Goal: Use online tool/utility: Use online tool/utility

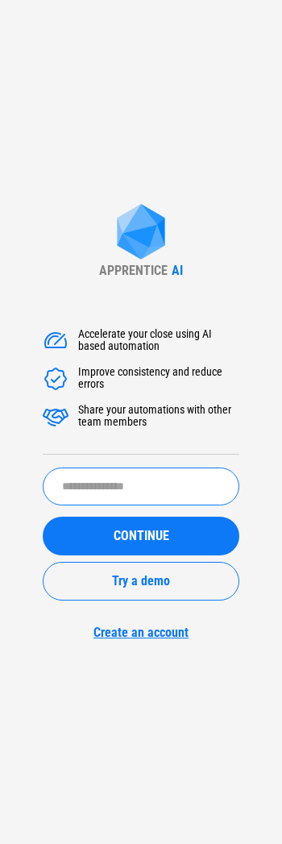
click at [147, 472] on input "text" at bounding box center [141, 486] width 197 height 38
click at [146, 482] on input "text" at bounding box center [141, 486] width 197 height 38
click at [126, 487] on input "text" at bounding box center [141, 486] width 197 height 38
click at [127, 487] on input "text" at bounding box center [141, 486] width 197 height 38
type input "*"
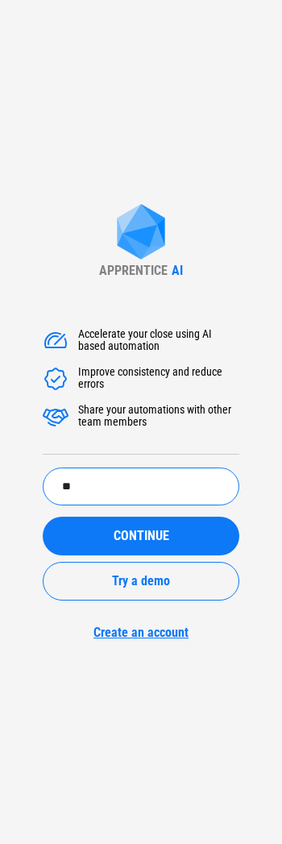
type input "*"
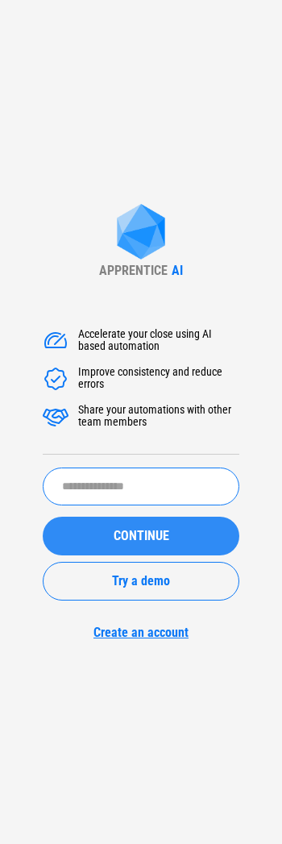
paste input "**********"
type input "**********"
click at [143, 532] on span "CONTINUE" at bounding box center [142, 536] width 56 height 13
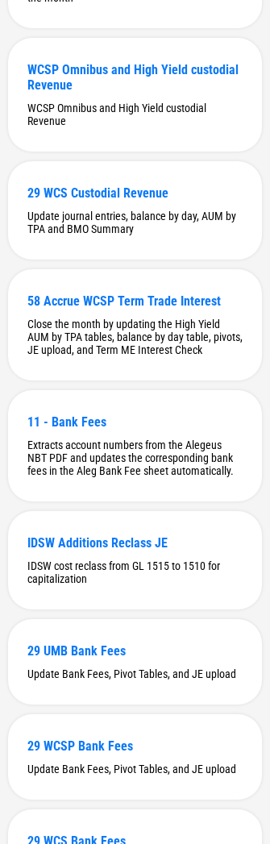
scroll to position [2554, 0]
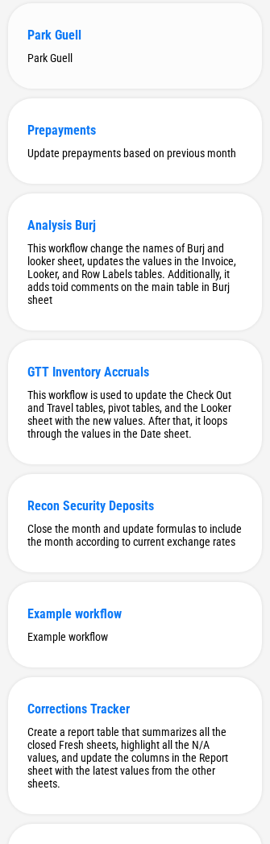
click at [61, 40] on div "Park Guell" at bounding box center [134, 34] width 215 height 15
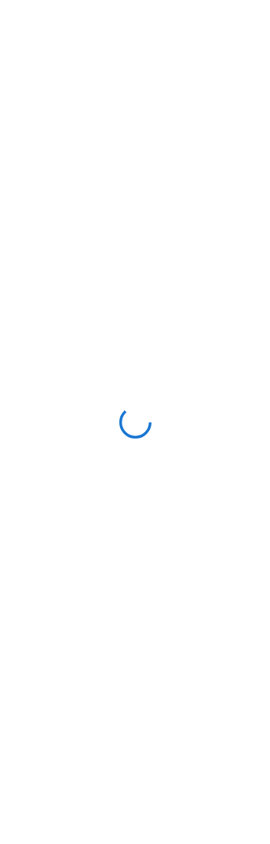
scroll to position [0, 0]
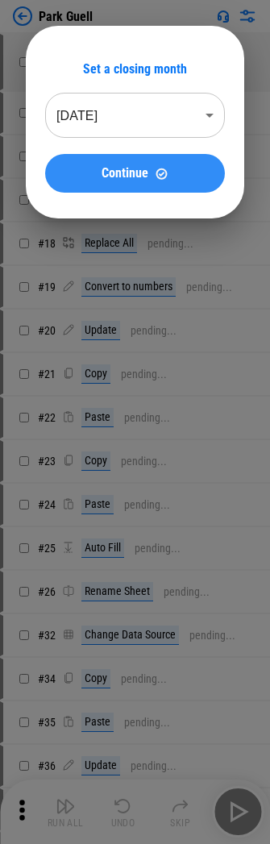
click at [168, 177] on img at bounding box center [162, 174] width 14 height 14
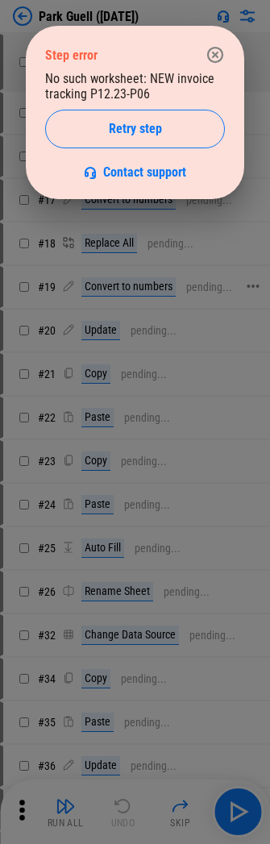
click at [174, 273] on div at bounding box center [135, 422] width 270 height 844
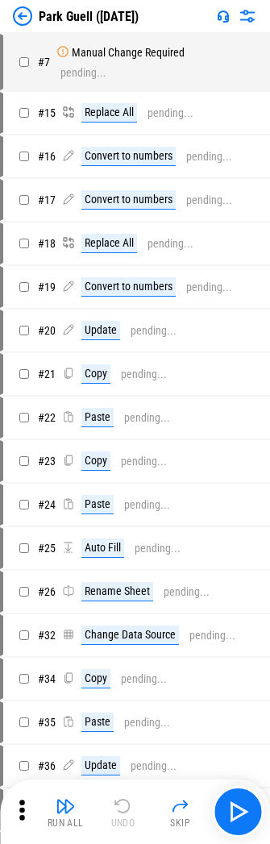
click at [249, 13] on img at bounding box center [247, 15] width 19 height 19
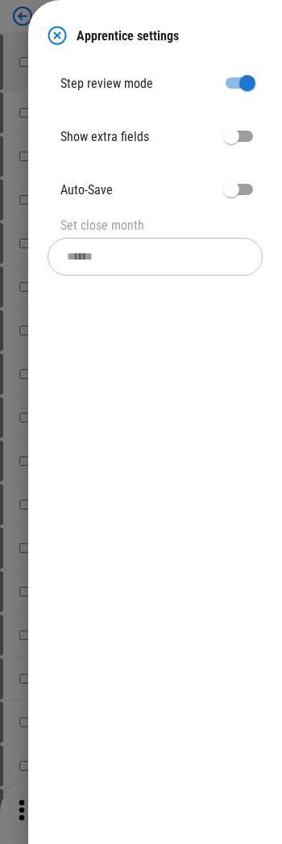
click at [139, 329] on div "Apprentice settings Step review mode Show extra fields Auto-Save Set close mont…" at bounding box center [155, 422] width 254 height 844
click at [57, 35] on img at bounding box center [57, 35] width 19 height 19
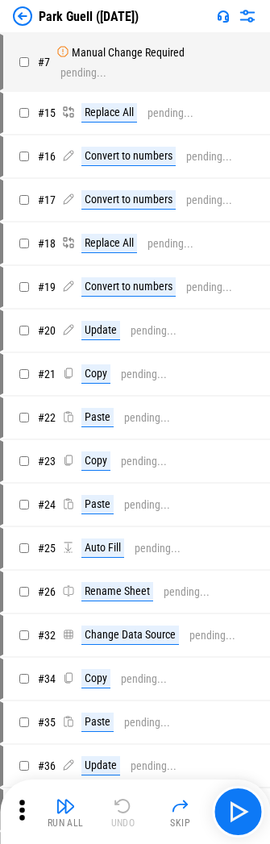
click at [220, 15] on img at bounding box center [223, 16] width 13 height 13
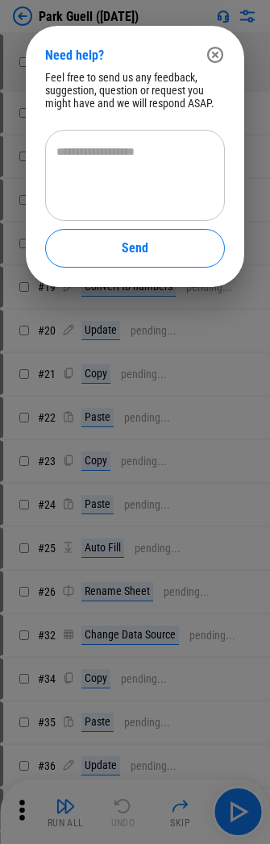
click at [222, 55] on icon "button" at bounding box center [215, 55] width 16 height 16
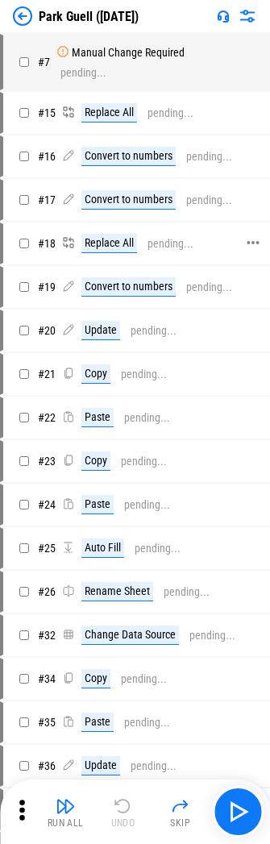
click at [237, 356] on div "# 21 Copy pending..." at bounding box center [127, 374] width 249 height 39
click at [226, 15] on img at bounding box center [223, 16] width 13 height 13
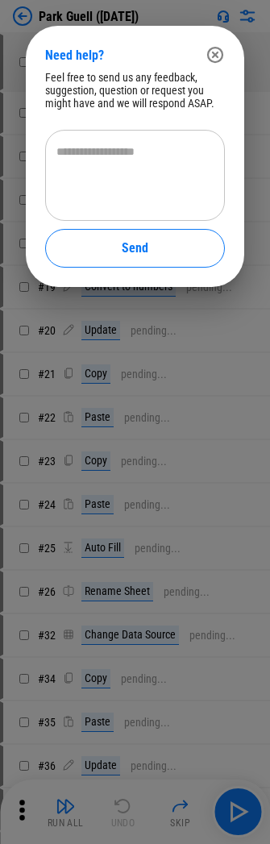
click at [214, 48] on icon "button" at bounding box center [215, 55] width 16 height 16
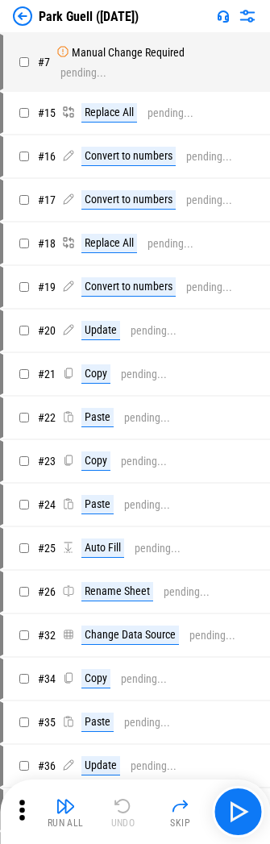
click at [225, 14] on img at bounding box center [223, 16] width 13 height 13
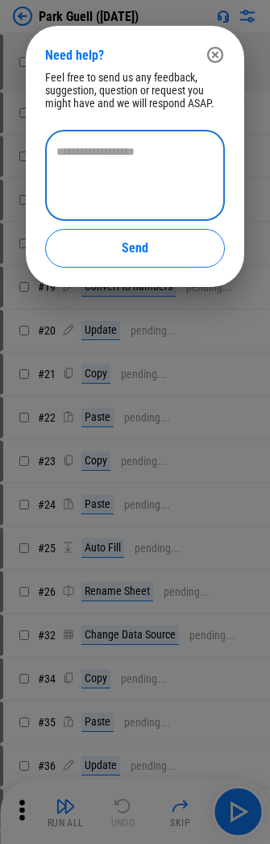
click at [138, 147] on textarea at bounding box center [134, 175] width 157 height 64
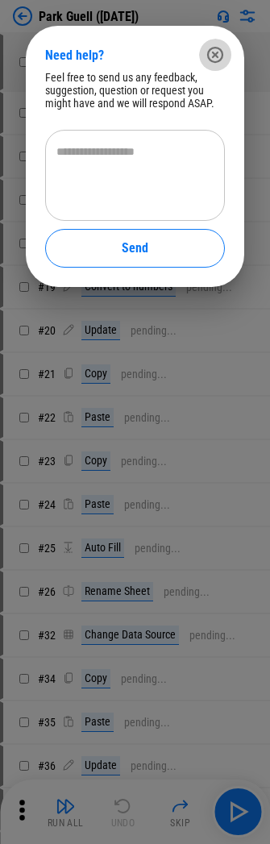
click at [216, 51] on icon "button" at bounding box center [215, 54] width 19 height 19
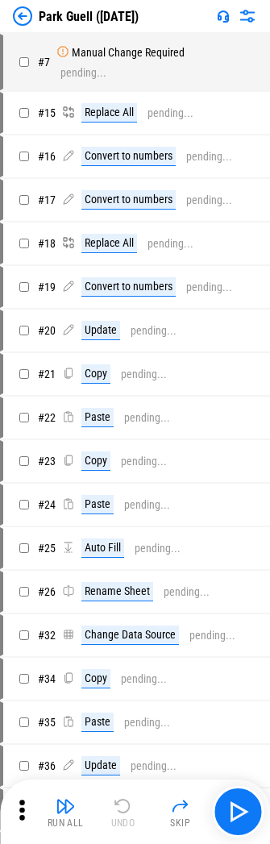
click at [223, 18] on img at bounding box center [223, 16] width 13 height 13
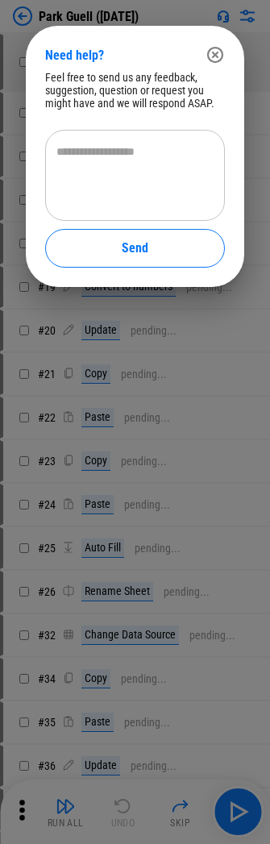
click at [101, 162] on textarea at bounding box center [134, 175] width 157 height 64
click at [219, 56] on icon "button" at bounding box center [215, 54] width 19 height 19
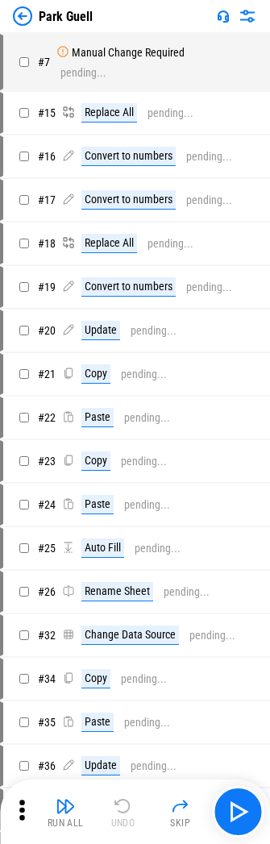
click at [27, 20] on img at bounding box center [22, 15] width 19 height 19
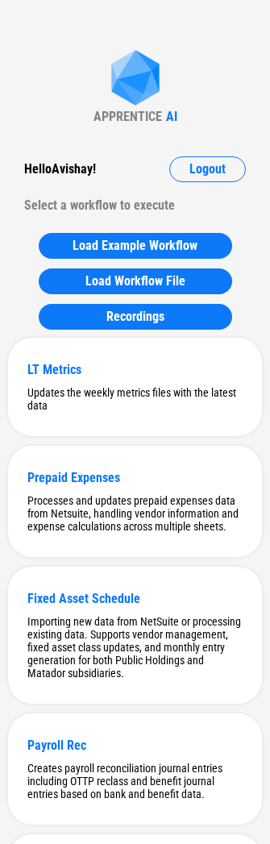
drag, startPoint x: 1, startPoint y: 189, endPoint x: 135, endPoint y: 97, distance: 162.8
click at [135, 110] on div "APPRENTICE" at bounding box center [127, 116] width 69 height 15
